Goal: Task Accomplishment & Management: Use online tool/utility

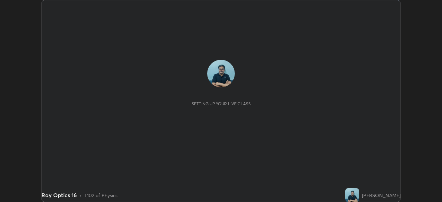
scroll to position [202, 442]
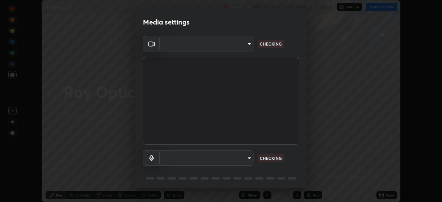
type input "68abbd0ba27f3b7b13d700706cc0a542acc53d6138fc99a51b3524be894f9c2a"
type input "c17f179a27d05cb872b71612fb377ed1280ec24d62f50840e7cc5c1a7b87f1b0"
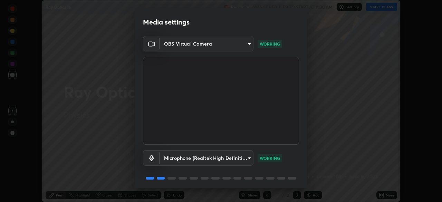
scroll to position [25, 0]
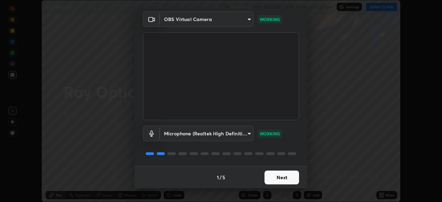
click at [283, 177] on button "Next" at bounding box center [281, 178] width 35 height 14
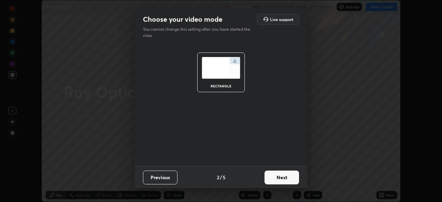
click at [285, 178] on button "Next" at bounding box center [281, 178] width 35 height 14
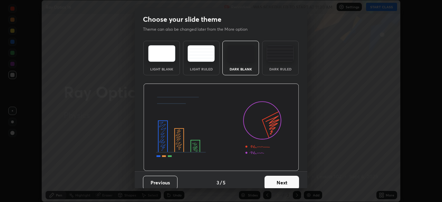
click at [286, 180] on button "Next" at bounding box center [281, 183] width 35 height 14
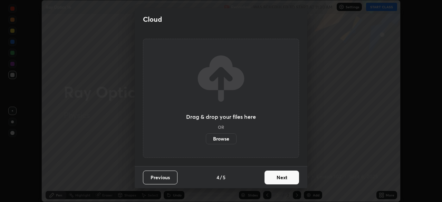
click at [287, 178] on button "Next" at bounding box center [281, 178] width 35 height 14
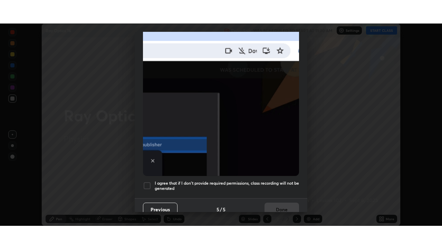
scroll to position [165, 0]
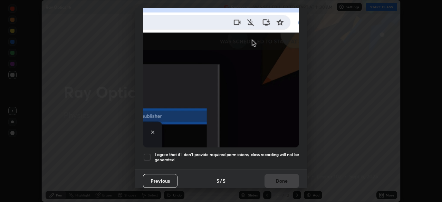
click at [148, 154] on div at bounding box center [147, 157] width 8 height 8
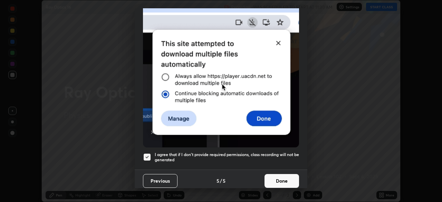
click at [278, 181] on button "Done" at bounding box center [281, 181] width 35 height 14
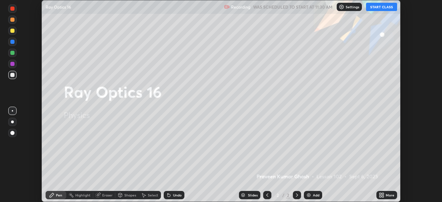
click at [383, 10] on button "START CLASS" at bounding box center [381, 7] width 31 height 8
click at [384, 195] on icon at bounding box center [382, 195] width 6 height 6
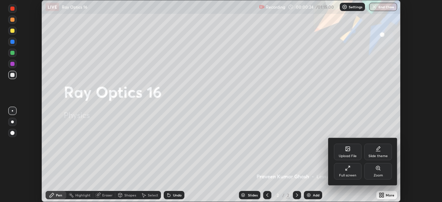
click at [352, 171] on div "Full screen" at bounding box center [348, 171] width 28 height 17
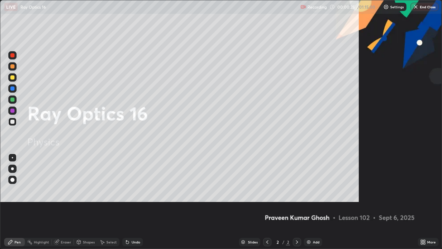
scroll to position [249, 442]
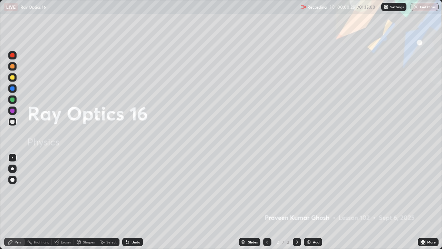
click at [316, 202] on div "Add" at bounding box center [316, 241] width 7 height 3
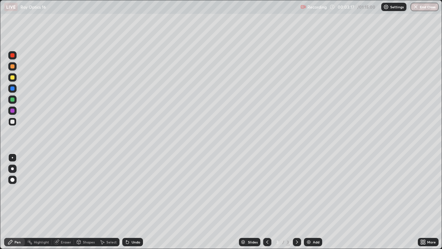
click at [110, 202] on div "Select" at bounding box center [111, 241] width 10 height 3
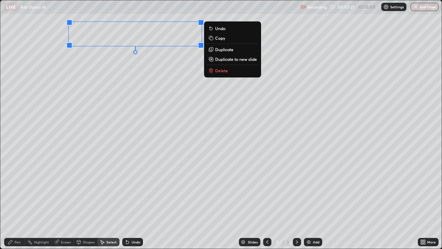
click at [222, 73] on p "Delete" at bounding box center [221, 71] width 13 height 6
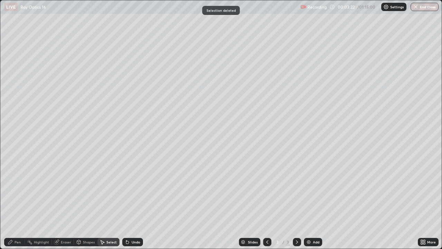
click at [23, 202] on div "Pen" at bounding box center [14, 242] width 21 height 8
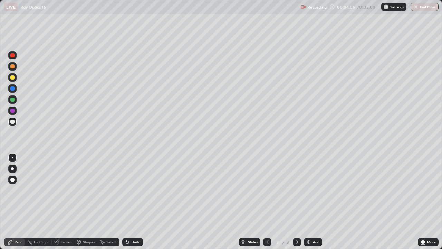
click at [70, 202] on div "Eraser" at bounding box center [66, 241] width 10 height 3
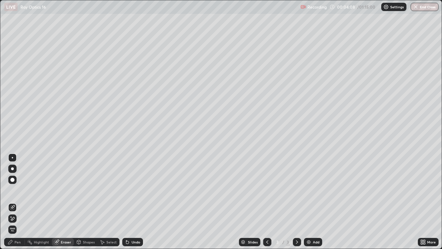
click at [68, 202] on div "Eraser" at bounding box center [66, 241] width 10 height 3
click at [136, 202] on div "Undo" at bounding box center [136, 241] width 9 height 3
click at [137, 202] on div "Undo" at bounding box center [136, 241] width 9 height 3
click at [24, 202] on div "Pen" at bounding box center [14, 242] width 21 height 8
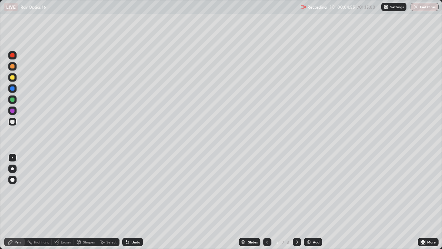
click at [13, 65] on div at bounding box center [12, 66] width 4 height 4
click at [14, 120] on div at bounding box center [12, 121] width 4 height 4
click at [13, 122] on div at bounding box center [12, 121] width 4 height 4
click at [13, 57] on div at bounding box center [12, 55] width 4 height 4
click at [13, 89] on div at bounding box center [12, 88] width 4 height 4
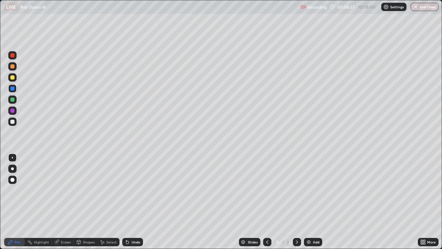
click at [12, 54] on div at bounding box center [12, 55] width 4 height 4
click at [12, 120] on div at bounding box center [12, 121] width 4 height 4
click at [14, 122] on div at bounding box center [12, 121] width 4 height 4
click at [14, 57] on div at bounding box center [12, 55] width 4 height 4
click at [13, 121] on div at bounding box center [12, 121] width 4 height 4
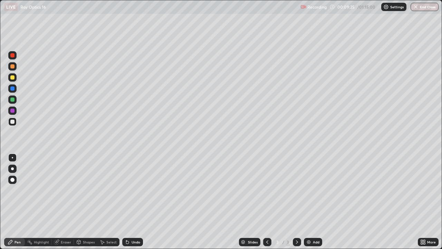
click at [13, 86] on div at bounding box center [12, 88] width 4 height 4
click at [14, 56] on div at bounding box center [12, 55] width 4 height 4
click at [13, 122] on div at bounding box center [12, 121] width 4 height 4
click at [12, 120] on div at bounding box center [12, 121] width 4 height 4
click at [12, 121] on div at bounding box center [12, 121] width 4 height 4
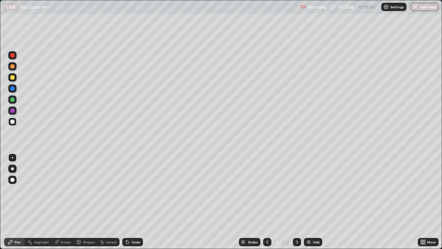
click at [13, 99] on div at bounding box center [12, 99] width 4 height 4
click at [13, 77] on div at bounding box center [12, 77] width 4 height 4
click at [13, 121] on div at bounding box center [12, 121] width 4 height 4
click at [316, 202] on div "Add" at bounding box center [316, 241] width 7 height 3
click at [13, 122] on div at bounding box center [12, 121] width 4 height 4
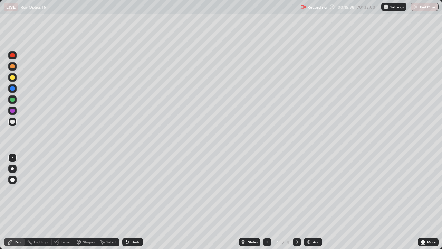
click at [16, 98] on div at bounding box center [12, 99] width 8 height 8
click at [12, 67] on div at bounding box center [12, 66] width 4 height 4
click at [14, 100] on div at bounding box center [12, 99] width 4 height 4
click at [13, 67] on div at bounding box center [12, 66] width 4 height 4
click at [13, 100] on div at bounding box center [12, 99] width 4 height 4
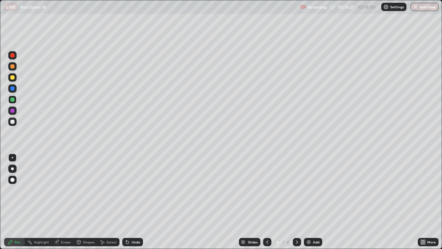
click at [13, 122] on div at bounding box center [12, 121] width 4 height 4
click at [12, 88] on div at bounding box center [12, 88] width 4 height 4
click at [133, 202] on div "Undo" at bounding box center [136, 241] width 9 height 3
click at [134, 202] on div "Undo" at bounding box center [132, 242] width 21 height 8
click at [13, 123] on div at bounding box center [12, 121] width 4 height 4
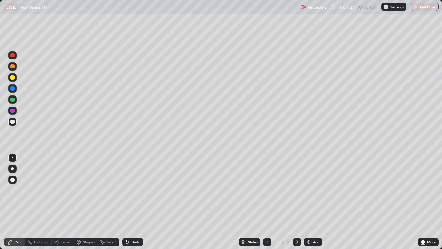
click at [14, 89] on div at bounding box center [12, 88] width 4 height 4
click at [12, 99] on div at bounding box center [12, 99] width 4 height 4
click at [13, 78] on div at bounding box center [12, 77] width 4 height 4
click at [13, 121] on div at bounding box center [12, 121] width 4 height 4
click at [11, 122] on div at bounding box center [12, 121] width 4 height 4
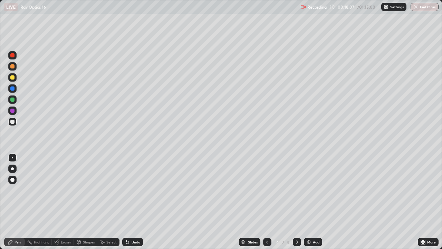
click at [12, 56] on div at bounding box center [12, 55] width 4 height 4
click at [13, 122] on div at bounding box center [12, 121] width 4 height 4
click at [13, 67] on div at bounding box center [12, 66] width 4 height 4
click at [13, 122] on div at bounding box center [12, 121] width 4 height 4
click at [11, 79] on div at bounding box center [12, 77] width 4 height 4
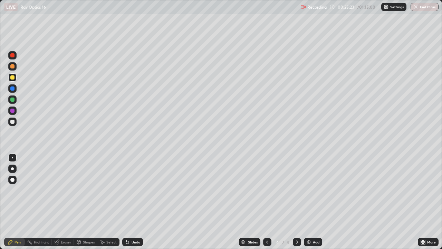
click at [319, 202] on div "Add" at bounding box center [313, 242] width 18 height 8
click at [13, 122] on div at bounding box center [12, 121] width 4 height 4
click at [136, 202] on div "Undo" at bounding box center [136, 241] width 9 height 3
click at [132, 202] on div "Undo" at bounding box center [132, 242] width 21 height 8
click at [64, 202] on div "Eraser" at bounding box center [66, 241] width 10 height 3
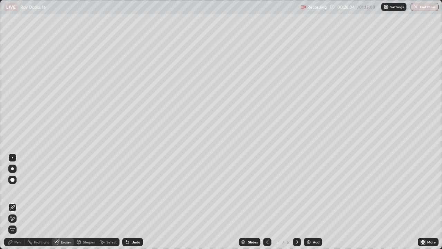
click at [21, 202] on div "Pen" at bounding box center [14, 242] width 21 height 8
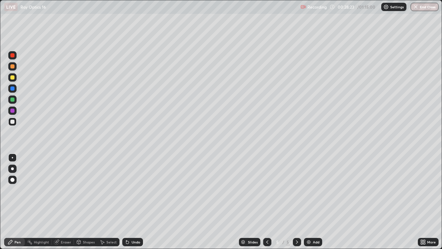
click at [13, 98] on div at bounding box center [12, 99] width 4 height 4
click at [14, 78] on div at bounding box center [12, 77] width 4 height 4
click at [12, 66] on div at bounding box center [12, 66] width 4 height 4
click at [12, 99] on div at bounding box center [12, 99] width 4 height 4
click at [11, 79] on div at bounding box center [12, 77] width 4 height 4
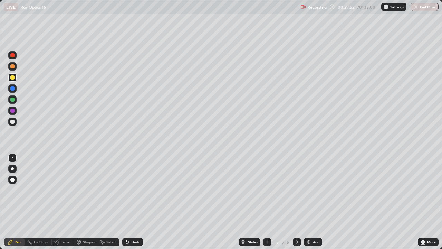
click at [66, 202] on div "Eraser" at bounding box center [66, 241] width 10 height 3
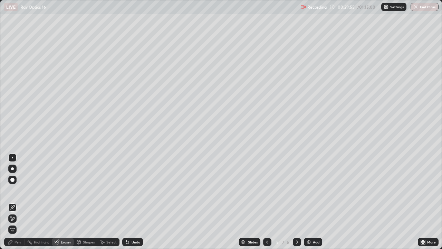
click at [16, 202] on div "Pen" at bounding box center [18, 241] width 6 height 3
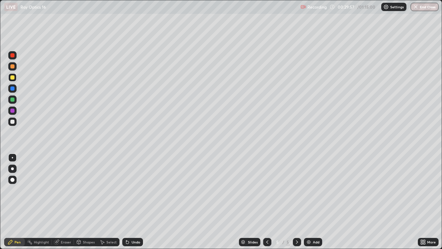
click at [13, 122] on div at bounding box center [12, 121] width 4 height 4
click at [63, 202] on div "Eraser" at bounding box center [66, 241] width 10 height 3
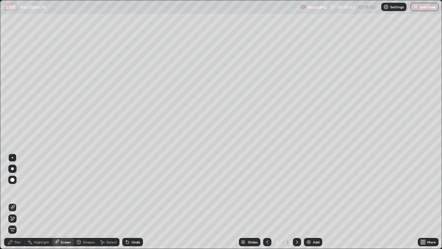
click at [19, 202] on div "Pen" at bounding box center [14, 242] width 21 height 8
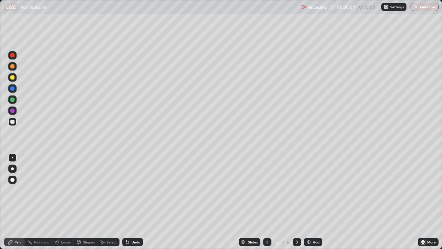
click at [62, 202] on div "Eraser" at bounding box center [66, 241] width 10 height 3
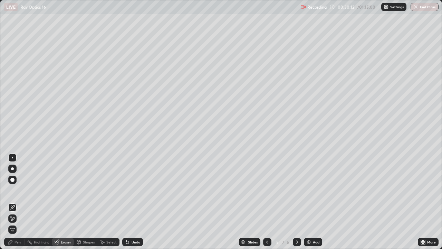
click at [16, 202] on div "Pen" at bounding box center [14, 242] width 21 height 8
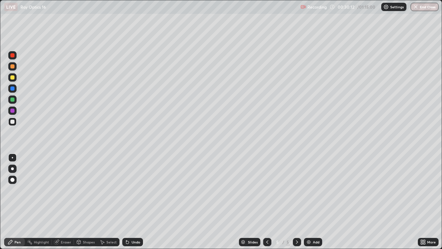
click at [13, 77] on div at bounding box center [12, 77] width 4 height 4
click at [13, 120] on div at bounding box center [12, 121] width 4 height 4
click at [13, 66] on div at bounding box center [12, 66] width 4 height 4
click at [12, 100] on div at bounding box center [12, 99] width 4 height 4
click at [316, 202] on div "Add" at bounding box center [313, 242] width 18 height 8
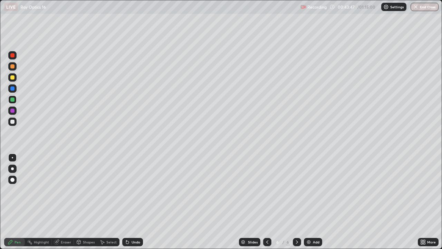
click at [134, 202] on div "Undo" at bounding box center [136, 241] width 9 height 3
click at [13, 120] on div at bounding box center [12, 121] width 4 height 4
click at [138, 202] on div "Undo" at bounding box center [136, 241] width 9 height 3
click at [313, 202] on div "Add" at bounding box center [316, 241] width 7 height 3
click at [12, 78] on div at bounding box center [12, 77] width 4 height 4
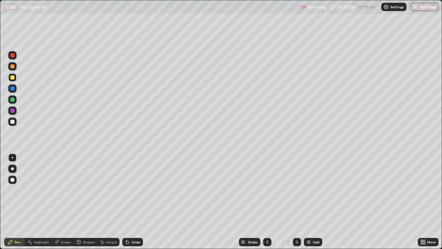
click at [13, 120] on div at bounding box center [12, 121] width 4 height 4
click at [13, 78] on div at bounding box center [12, 77] width 4 height 4
click at [11, 57] on div at bounding box center [12, 55] width 4 height 4
click at [258, 202] on div "Slides" at bounding box center [249, 242] width 21 height 8
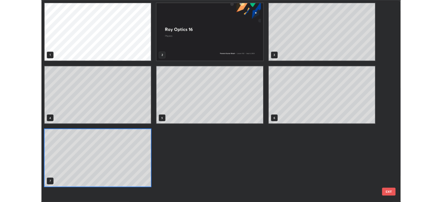
scroll to position [246, 438]
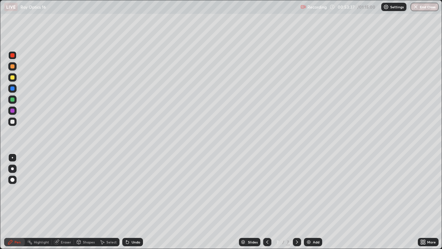
click at [266, 202] on icon at bounding box center [267, 241] width 2 height 3
click at [296, 202] on icon at bounding box center [297, 242] width 6 height 6
click at [13, 99] on div at bounding box center [12, 99] width 4 height 4
click at [70, 202] on div "Eraser" at bounding box center [66, 241] width 10 height 3
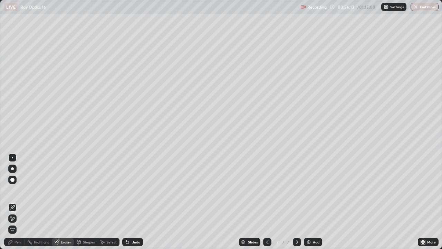
click at [20, 202] on div "Pen" at bounding box center [18, 241] width 6 height 3
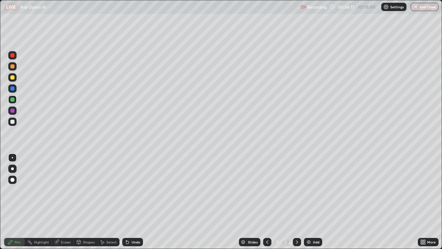
click at [11, 122] on div at bounding box center [12, 121] width 4 height 4
click at [13, 122] on div at bounding box center [12, 121] width 4 height 4
click at [137, 202] on div "Undo" at bounding box center [136, 241] width 9 height 3
click at [136, 202] on div "Undo" at bounding box center [136, 241] width 9 height 3
click at [137, 202] on div "Undo" at bounding box center [136, 241] width 9 height 3
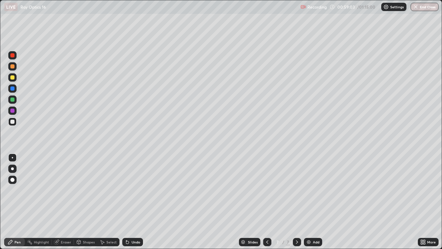
click at [137, 202] on div "Undo" at bounding box center [136, 241] width 9 height 3
click at [136, 202] on div "Undo" at bounding box center [132, 242] width 21 height 8
click at [318, 202] on div "Add" at bounding box center [316, 241] width 7 height 3
click at [12, 77] on div at bounding box center [12, 77] width 4 height 4
click at [13, 122] on div at bounding box center [12, 121] width 4 height 4
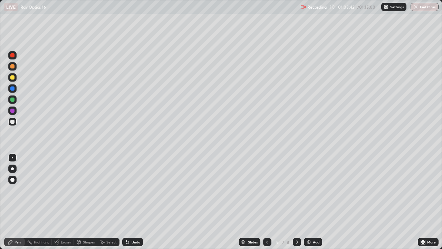
click at [14, 98] on div at bounding box center [12, 99] width 4 height 4
click at [13, 77] on div at bounding box center [12, 77] width 4 height 4
click at [12, 122] on div at bounding box center [12, 121] width 4 height 4
click at [134, 202] on div "Undo" at bounding box center [136, 241] width 9 height 3
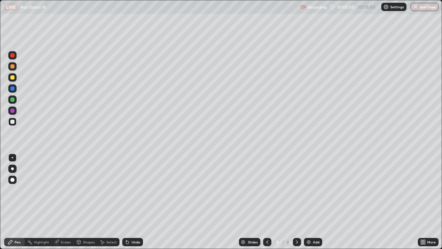
click at [134, 202] on div "Undo" at bounding box center [136, 241] width 9 height 3
click at [13, 77] on div at bounding box center [12, 77] width 4 height 4
click at [12, 122] on div at bounding box center [12, 121] width 4 height 4
click at [13, 78] on div at bounding box center [12, 77] width 4 height 4
click at [13, 120] on div at bounding box center [12, 121] width 4 height 4
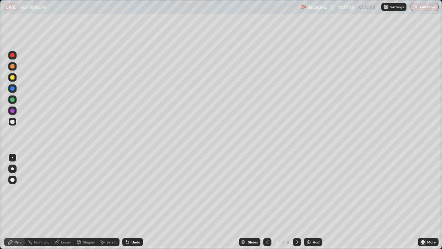
click at [11, 54] on div at bounding box center [12, 55] width 4 height 4
click at [13, 78] on div at bounding box center [12, 77] width 4 height 4
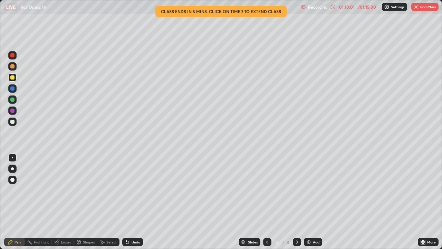
click at [311, 202] on div "Add" at bounding box center [313, 242] width 18 height 8
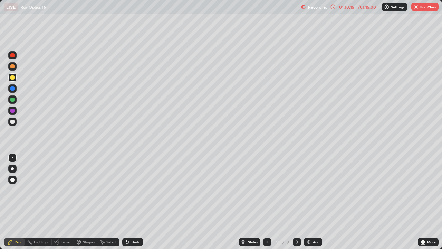
click at [13, 121] on div at bounding box center [12, 121] width 4 height 4
click at [134, 202] on div "Undo" at bounding box center [136, 241] width 9 height 3
click at [133, 202] on div "Undo" at bounding box center [136, 241] width 9 height 3
click at [132, 202] on div "Undo" at bounding box center [136, 241] width 9 height 3
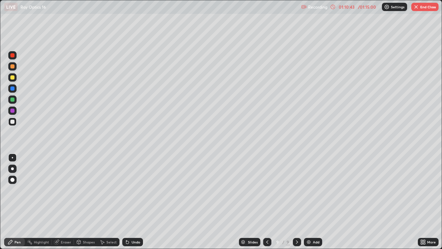
click at [135, 202] on div "Undo" at bounding box center [136, 241] width 9 height 3
click at [132, 202] on div "Undo" at bounding box center [136, 241] width 9 height 3
click at [13, 101] on div at bounding box center [12, 99] width 4 height 4
click at [11, 120] on div at bounding box center [12, 121] width 4 height 4
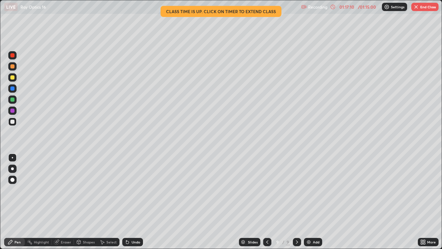
click at [428, 10] on button "End Class" at bounding box center [424, 7] width 27 height 8
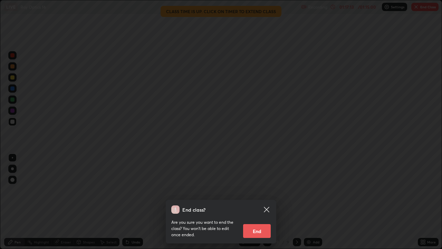
click at [260, 202] on button "End" at bounding box center [257, 231] width 28 height 14
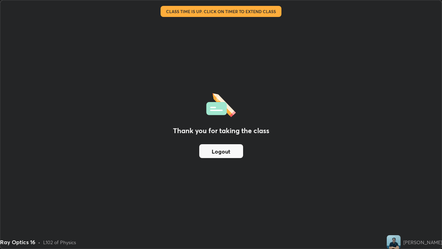
click at [228, 149] on button "Logout" at bounding box center [221, 151] width 44 height 14
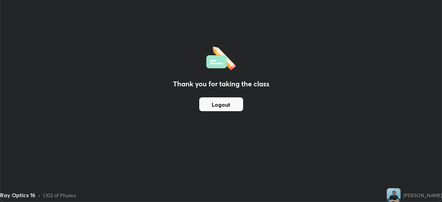
scroll to position [34324, 34084]
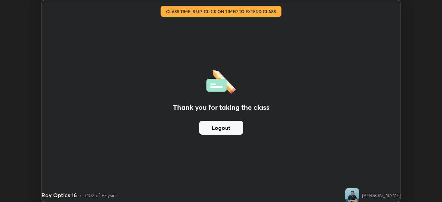
click at [240, 127] on button "Logout" at bounding box center [221, 128] width 44 height 14
